Goal: Task Accomplishment & Management: Manage account settings

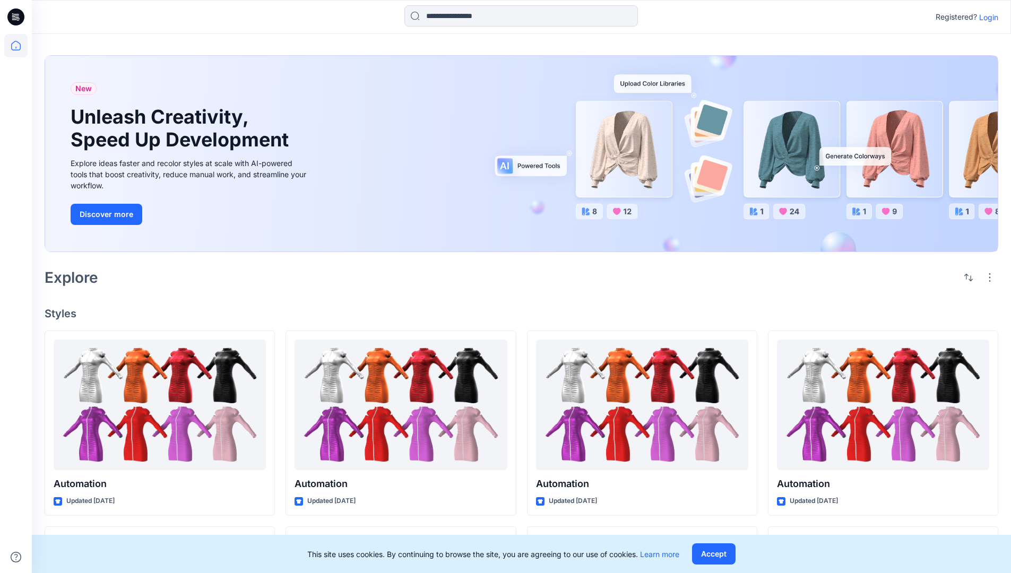
click at [986, 17] on p "Login" at bounding box center [988, 17] width 19 height 11
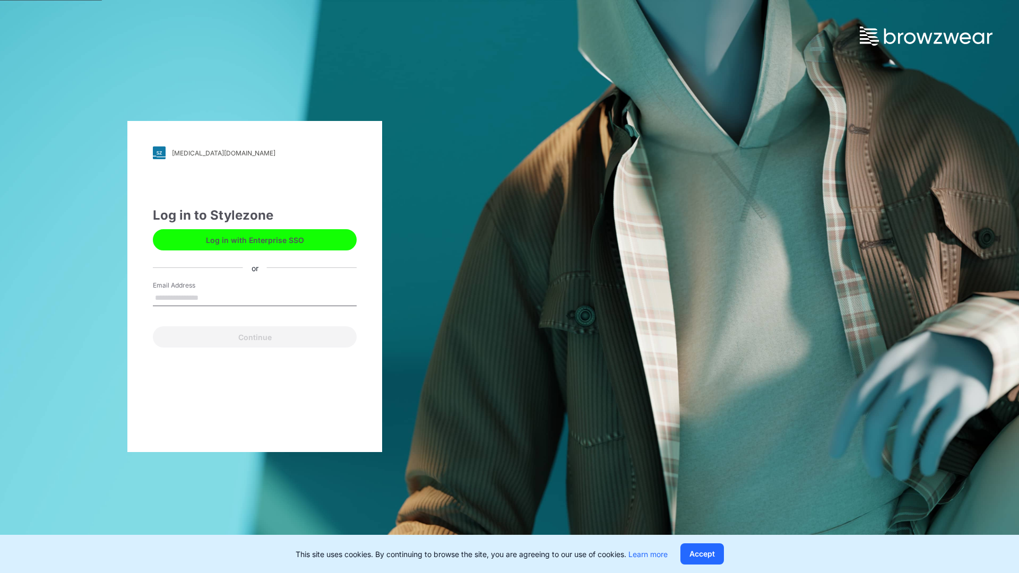
click at [210, 297] on input "Email Address" at bounding box center [255, 298] width 204 height 16
type input "**********"
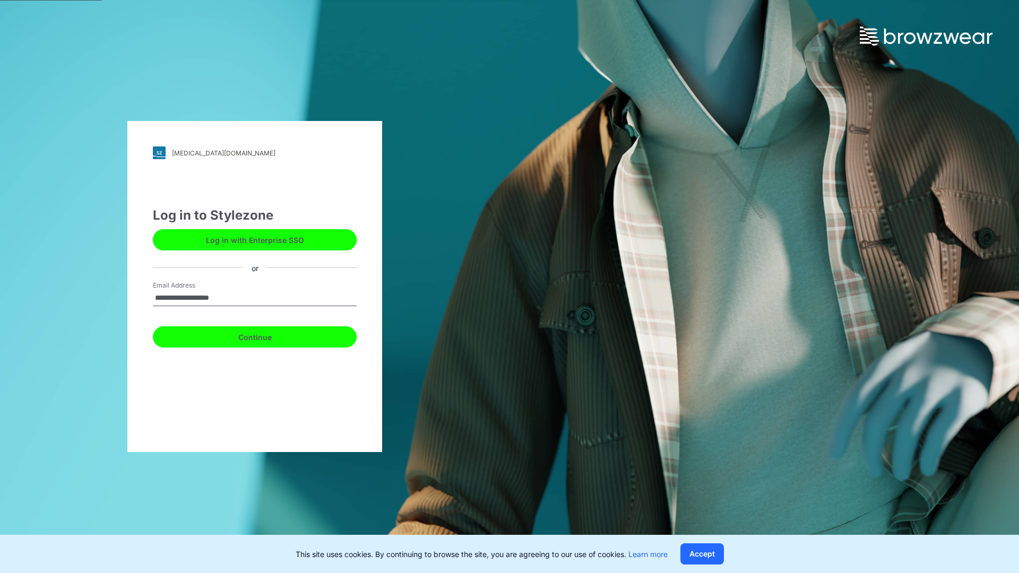
click at [266, 335] on button "Continue" at bounding box center [255, 336] width 204 height 21
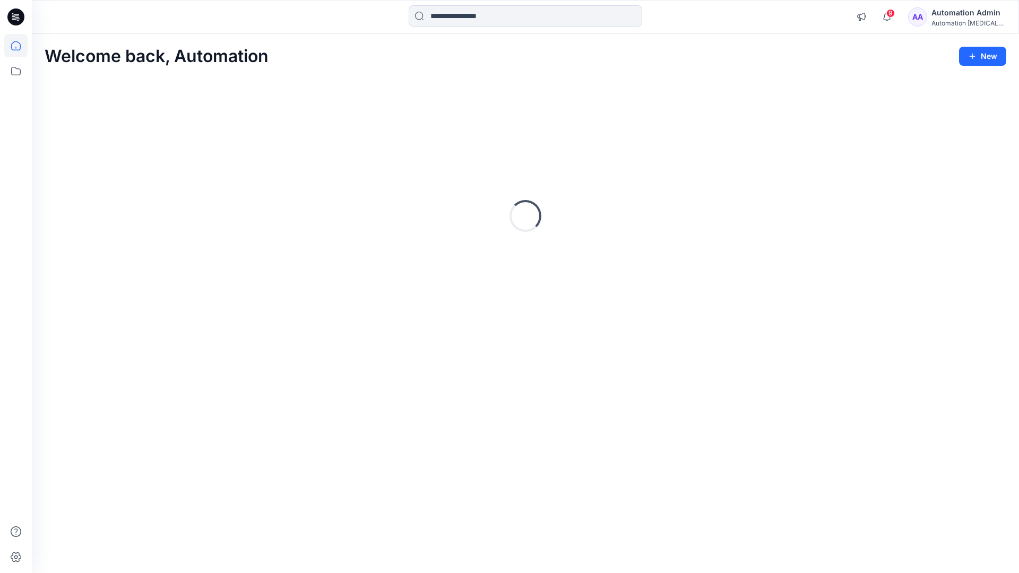
click at [20, 46] on icon at bounding box center [16, 46] width 10 height 10
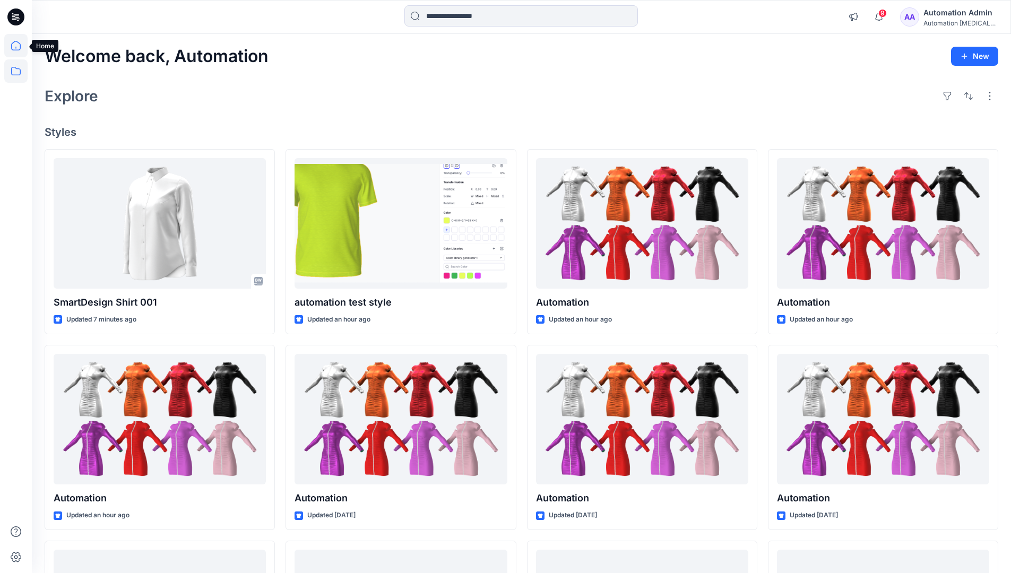
click at [16, 69] on icon at bounding box center [16, 71] width 10 height 8
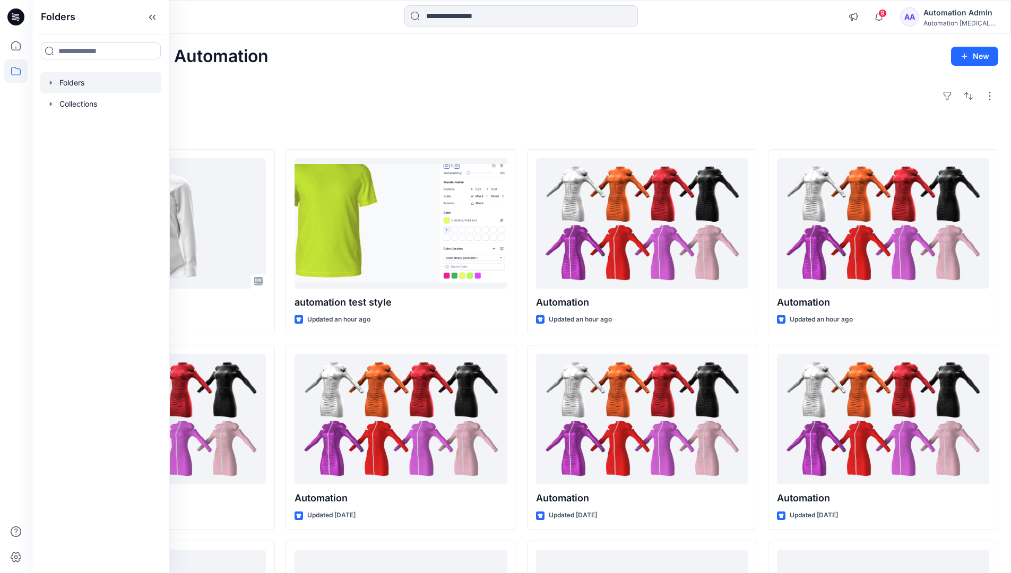
click at [108, 83] on div at bounding box center [100, 82] width 121 height 21
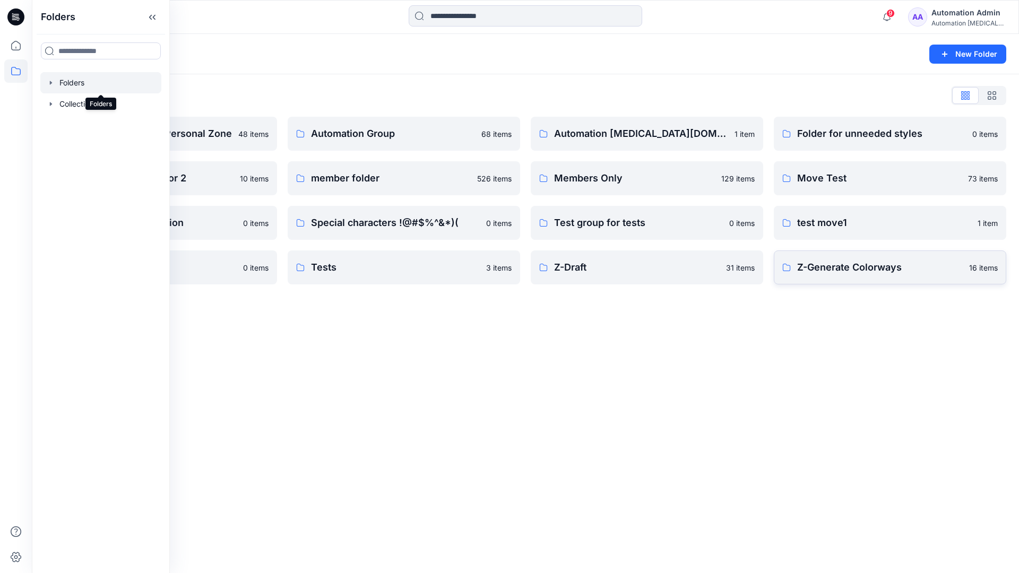
click at [927, 272] on p "Z-Generate Colorways" at bounding box center [880, 267] width 166 height 15
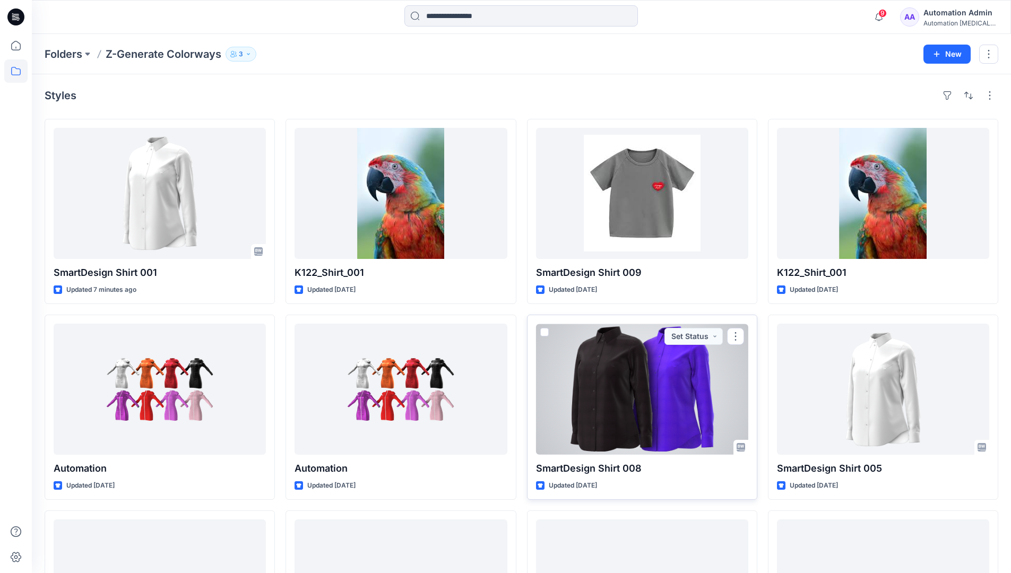
click at [544, 330] on span at bounding box center [544, 332] width 8 height 8
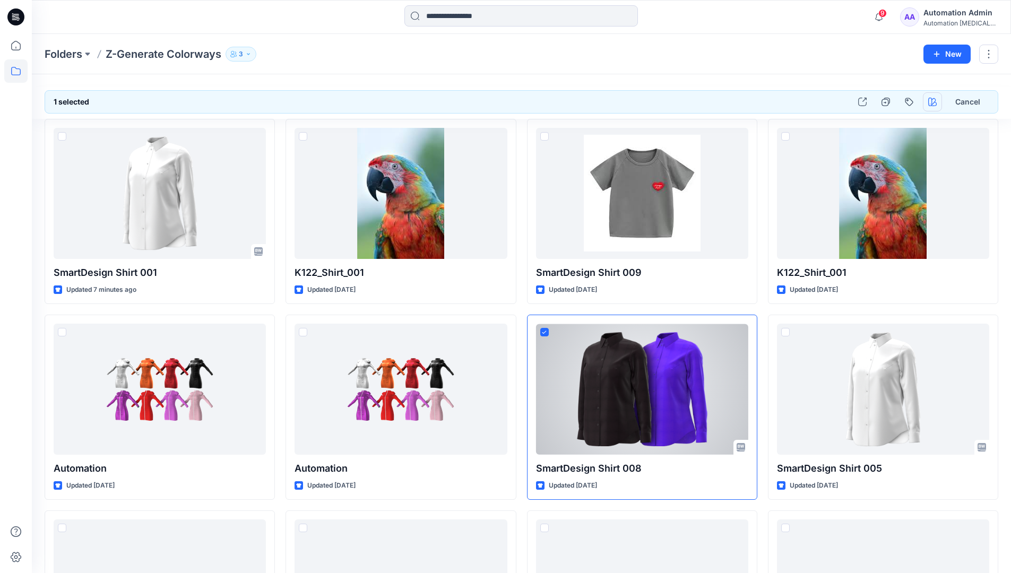
click at [929, 99] on icon "button" at bounding box center [932, 102] width 8 height 8
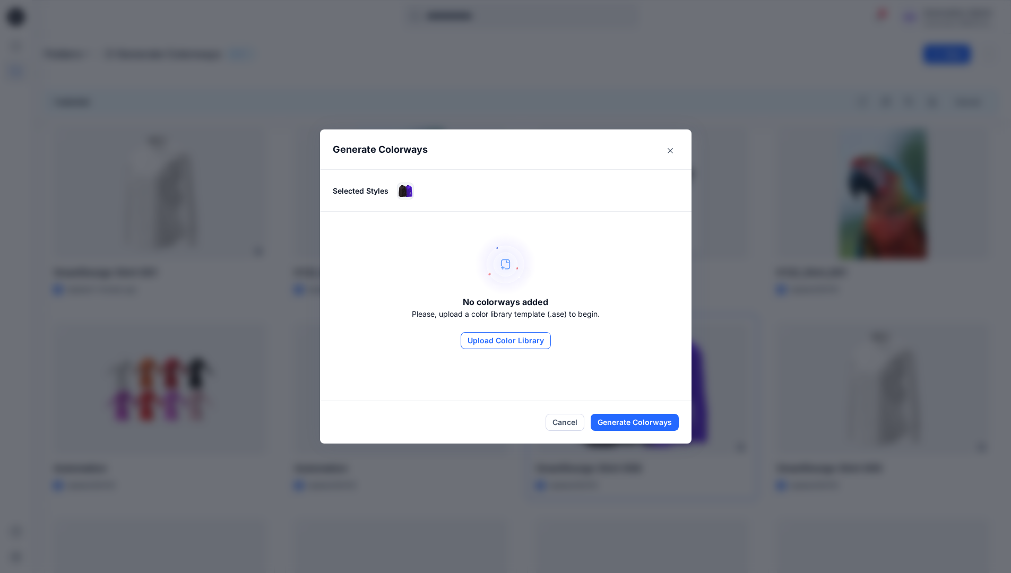
click at [500, 335] on button "Upload Color Library" at bounding box center [506, 340] width 90 height 17
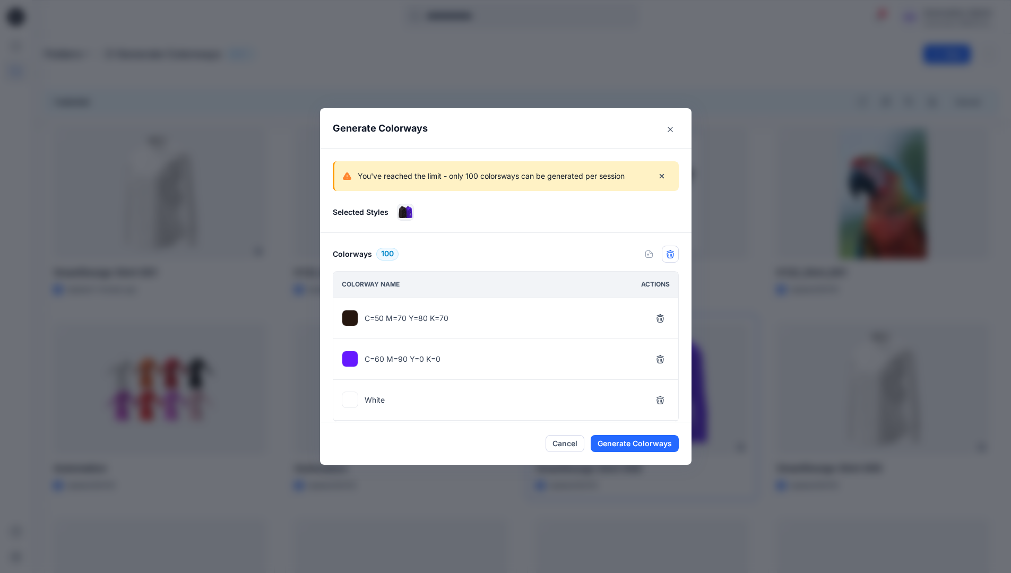
click at [675, 257] on icon "button" at bounding box center [670, 254] width 8 height 8
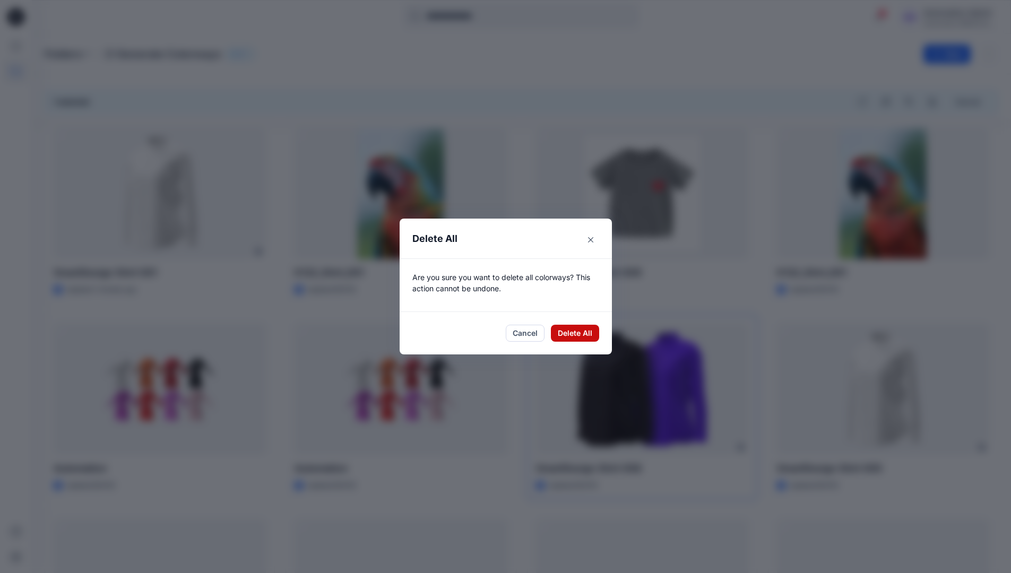
click at [578, 334] on button "Delete All" at bounding box center [575, 333] width 48 height 17
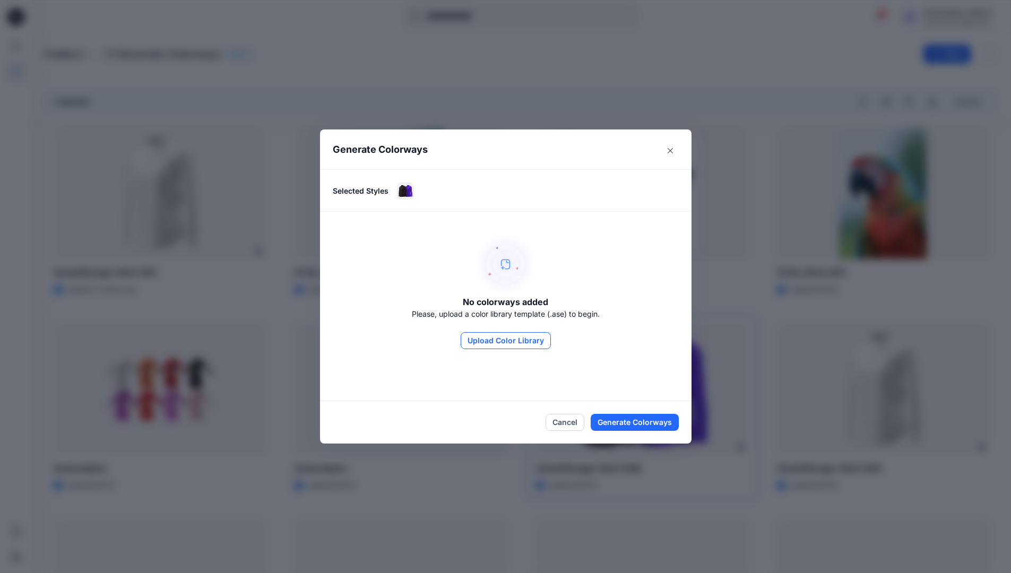
click at [534, 344] on button "Upload Color Library" at bounding box center [506, 340] width 90 height 17
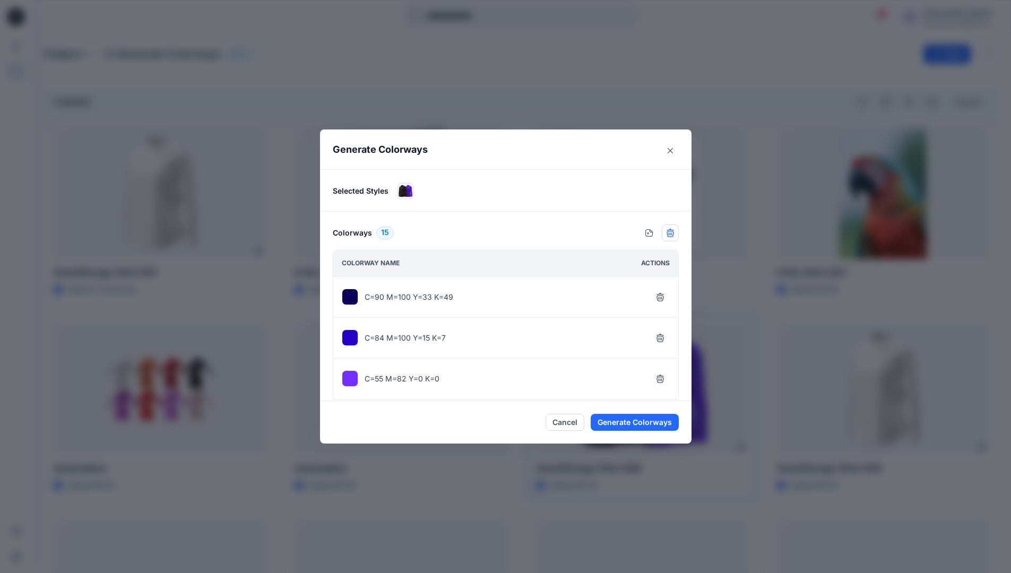
click at [673, 234] on icon "button" at bounding box center [670, 233] width 8 height 8
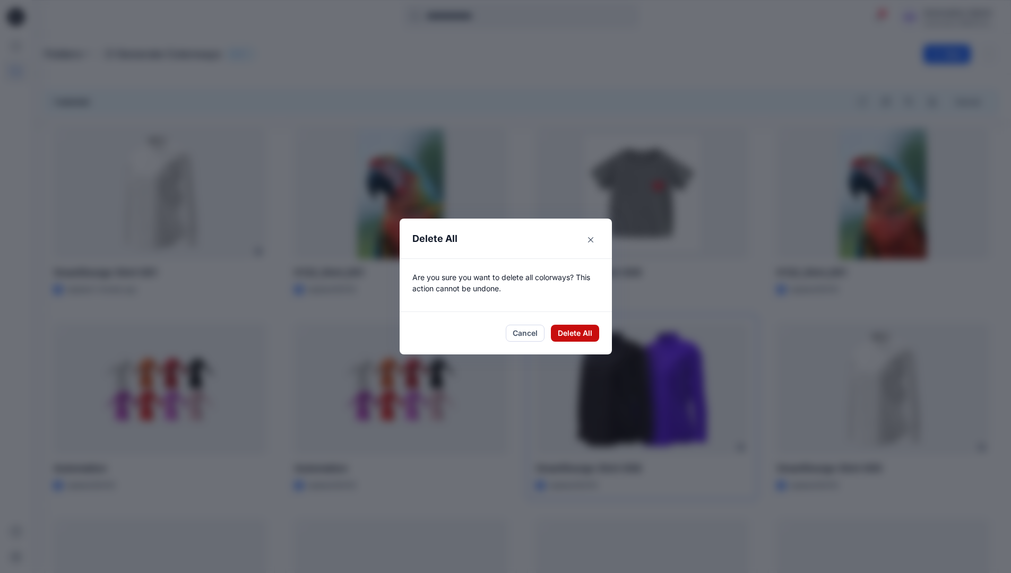
click at [572, 332] on button "Delete All" at bounding box center [575, 333] width 48 height 17
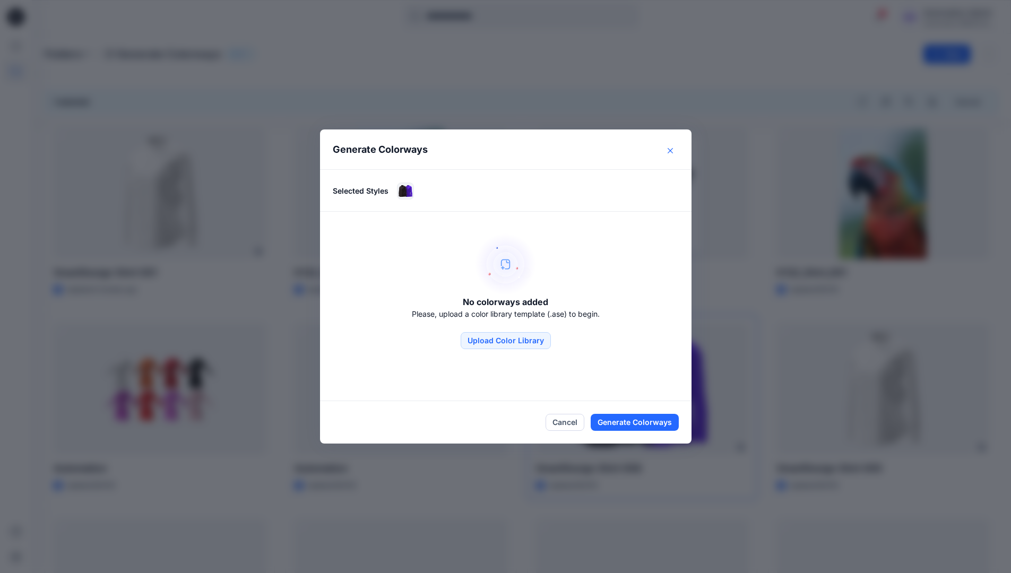
click at [672, 153] on button "Close" at bounding box center [670, 150] width 17 height 17
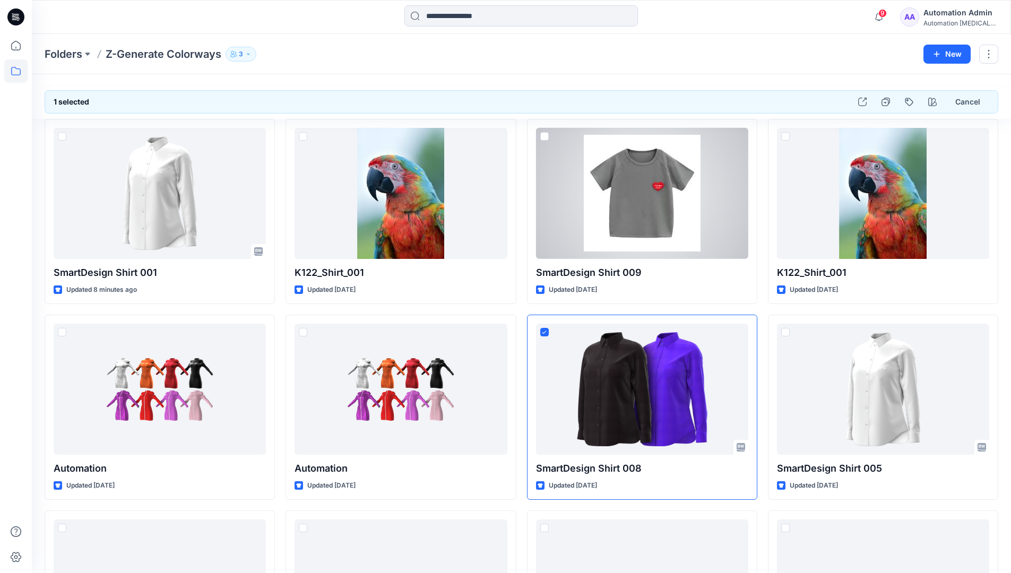
click at [947, 13] on div "Automation Admin" at bounding box center [960, 12] width 74 height 13
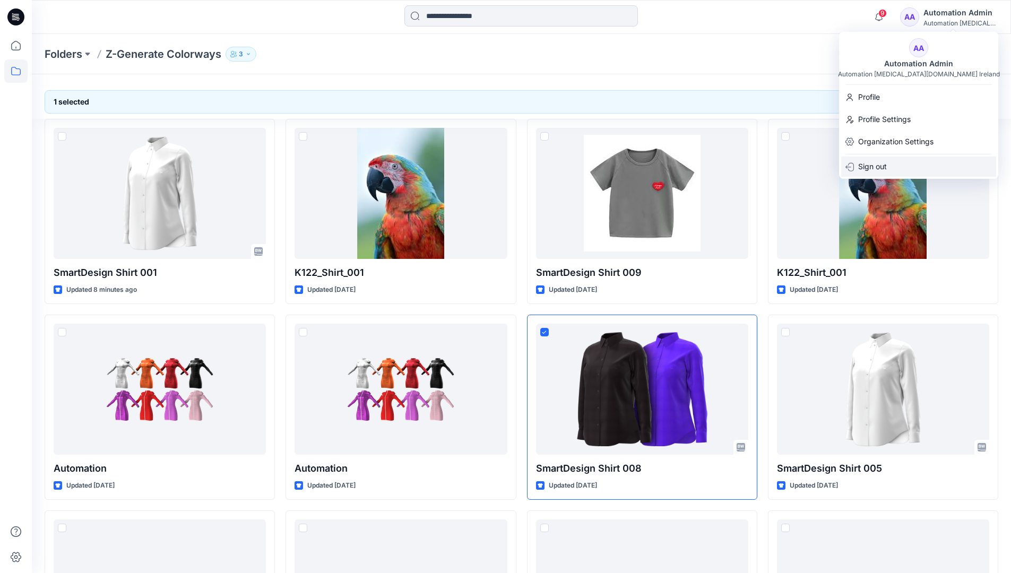
click at [897, 167] on div "Sign out" at bounding box center [918, 167] width 155 height 20
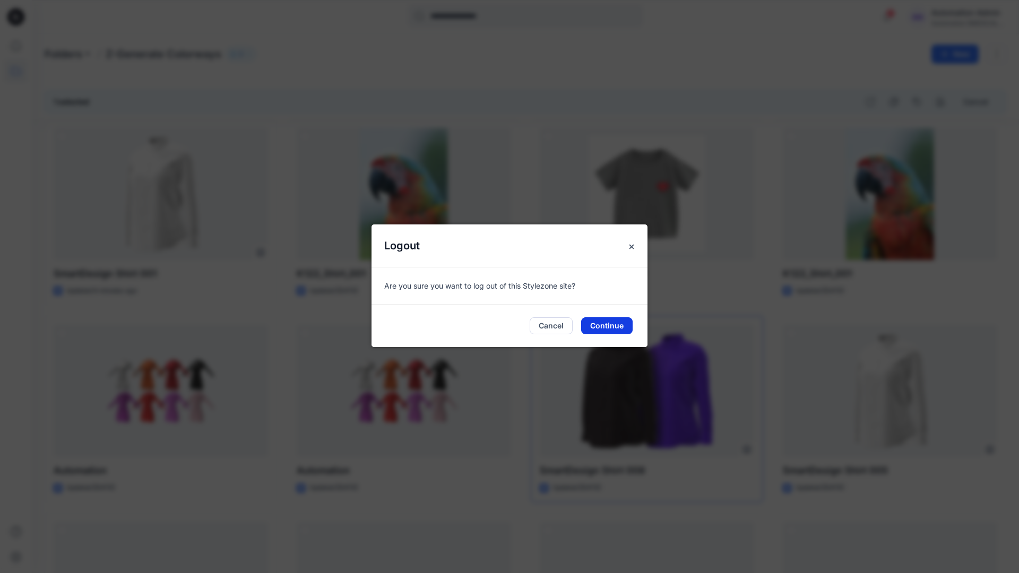
click at [604, 325] on button "Continue" at bounding box center [606, 325] width 51 height 17
